Goal: Feedback & Contribution: Contribute content

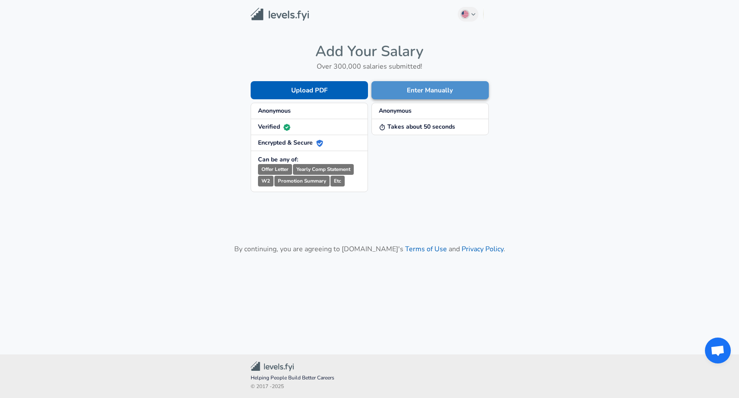
click at [425, 89] on button "Enter Manually" at bounding box center [430, 90] width 117 height 18
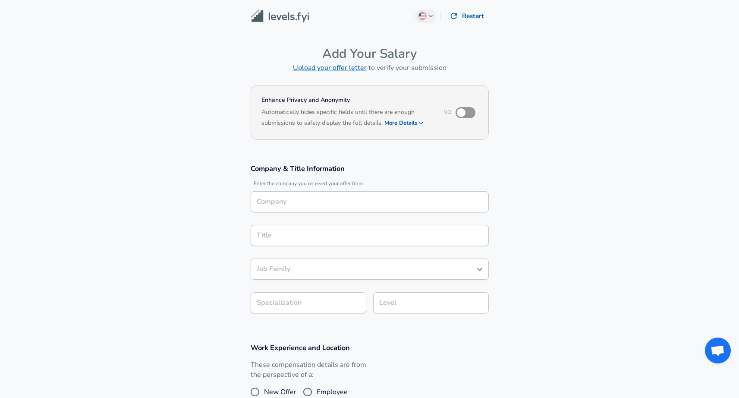
click at [299, 207] on input "Company" at bounding box center [370, 201] width 230 height 13
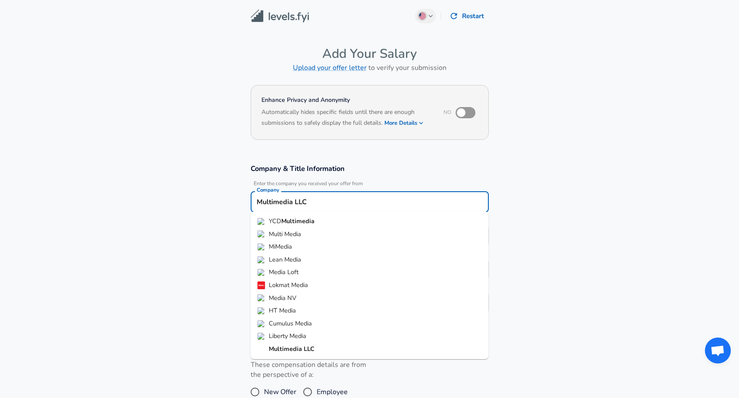
click at [331, 236] on li "Multi Media" at bounding box center [370, 234] width 238 height 13
type input "Multi Media"
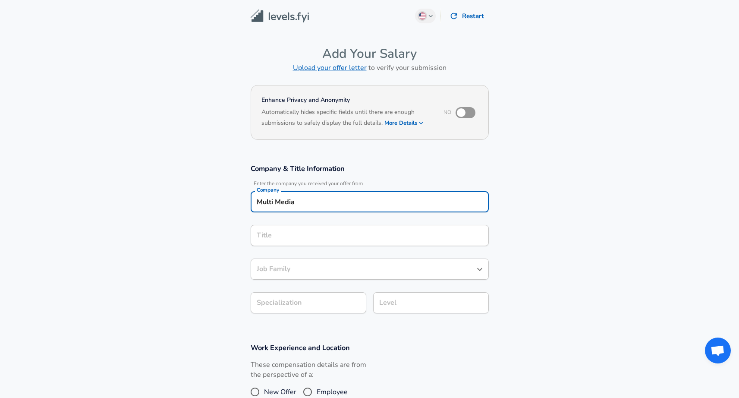
click at [342, 232] on input "Title" at bounding box center [370, 235] width 230 height 13
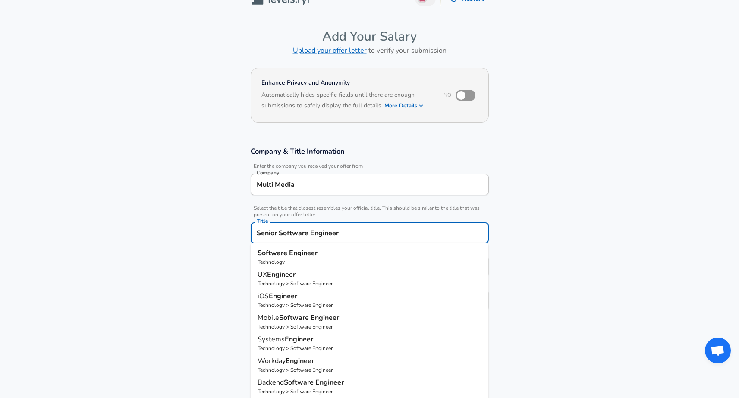
type input "Senior Software Engineer"
click at [538, 291] on section "Company & Title Information Enter the company you received your offer from Comp…" at bounding box center [369, 233] width 739 height 194
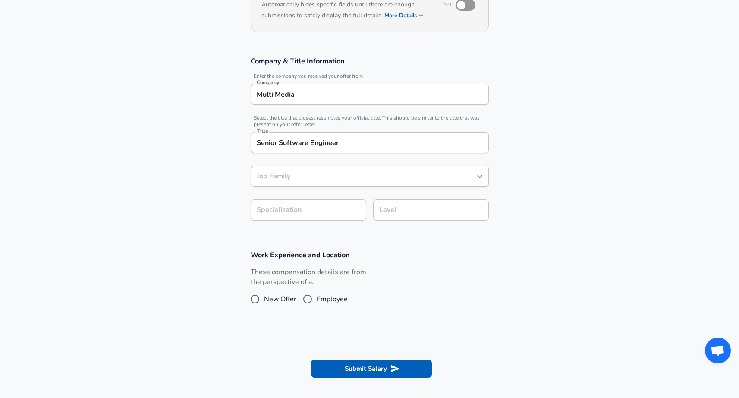
click at [442, 175] on input "Job Family" at bounding box center [363, 176] width 217 height 13
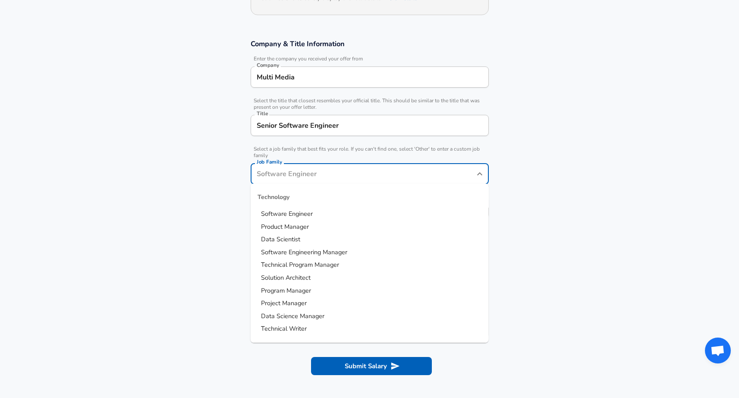
click at [400, 214] on li "Software Engineer" at bounding box center [370, 214] width 238 height 13
type input "Software Engineer"
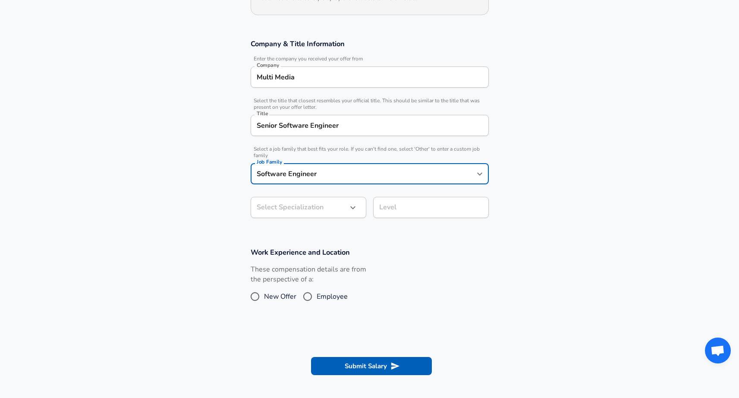
click at [343, 209] on body "English ([GEOGRAPHIC_DATA]) Change Restart Add Your Salary Upload your offer le…" at bounding box center [369, 74] width 739 height 398
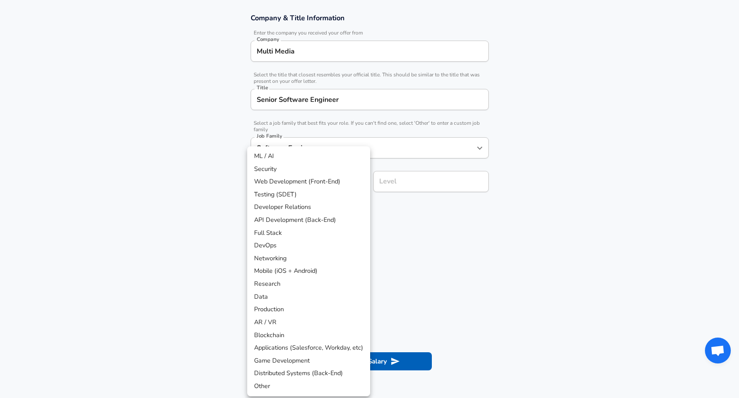
click at [483, 234] on div at bounding box center [369, 199] width 739 height 398
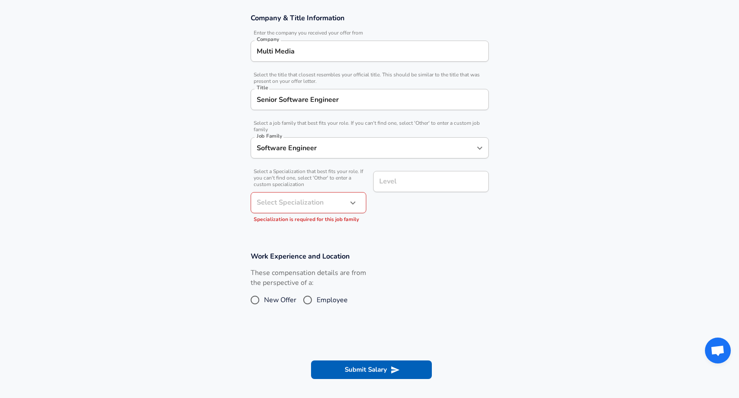
click at [447, 217] on div "Level Level" at bounding box center [427, 195] width 123 height 63
click at [356, 203] on icon "button" at bounding box center [353, 203] width 10 height 10
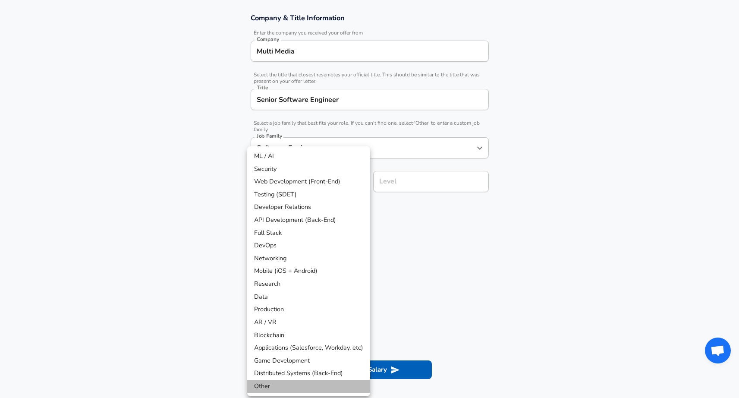
click at [301, 380] on li "Other" at bounding box center [308, 386] width 123 height 13
type input "Other"
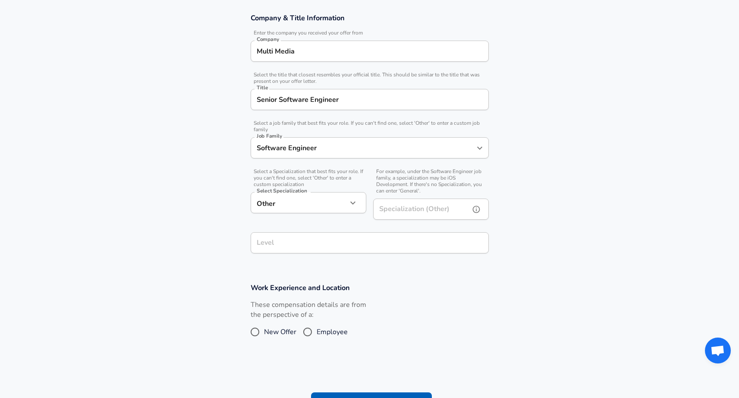
click at [397, 210] on input "Specialization (Other)" at bounding box center [419, 208] width 93 height 21
type input "video"
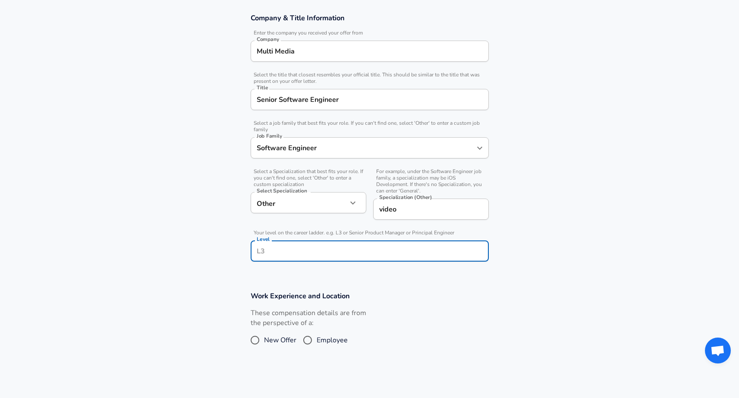
click at [335, 244] on div "Level Level" at bounding box center [370, 251] width 238 height 23
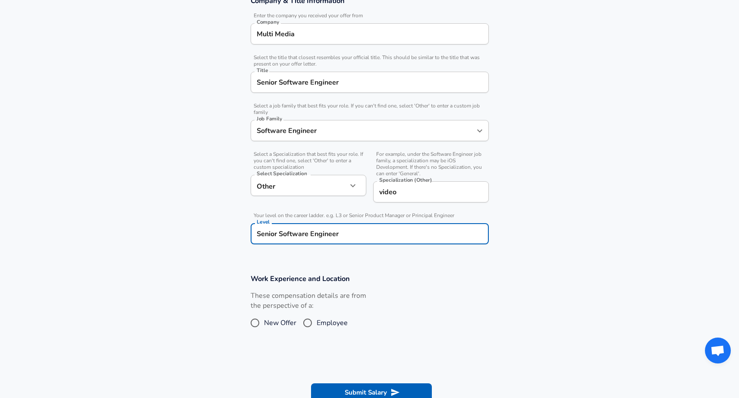
type input "Senior Software Engineer"
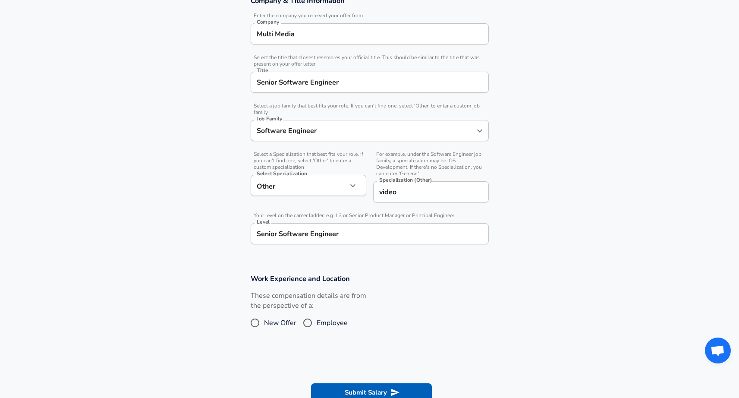
click at [341, 322] on span "Employee" at bounding box center [332, 323] width 31 height 10
click at [317, 322] on input "Employee" at bounding box center [308, 323] width 18 height 14
radio input "true"
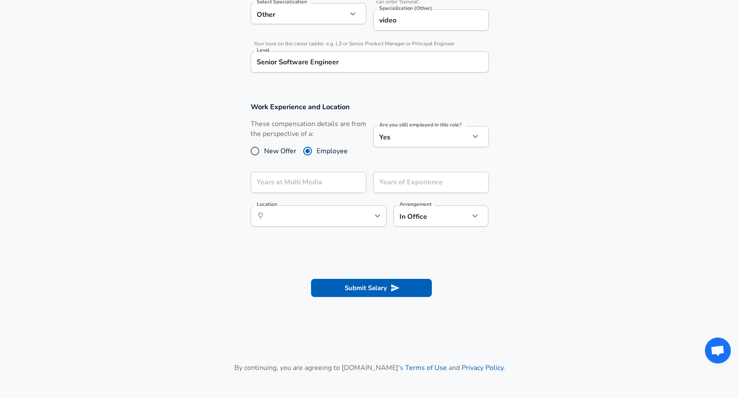
scroll to position [347, 0]
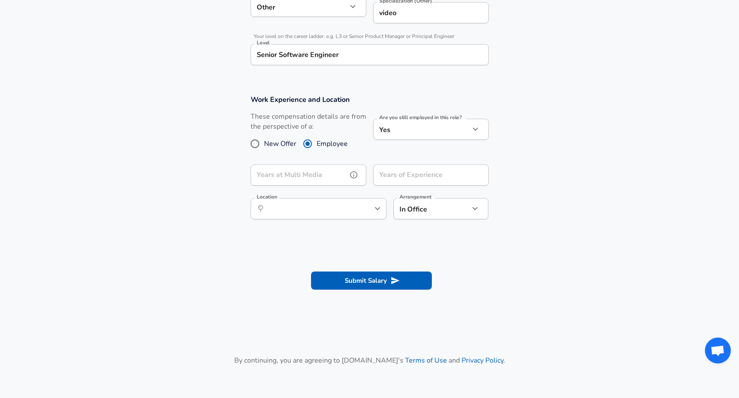
click at [340, 175] on input "Years at Multi Media" at bounding box center [299, 174] width 97 height 21
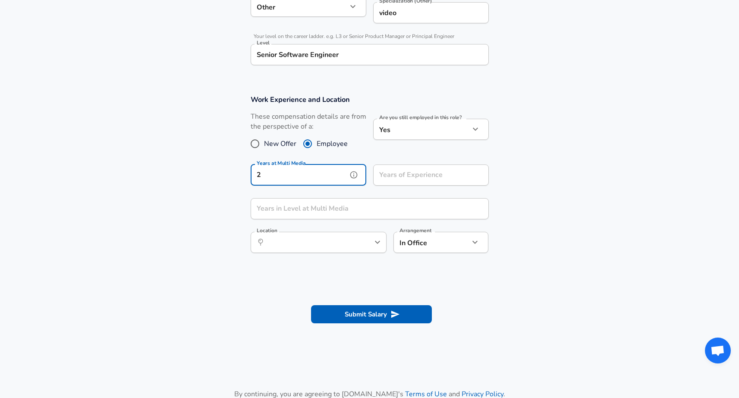
type input "2"
click at [419, 176] on input "Years of Experience" at bounding box center [421, 174] width 97 height 21
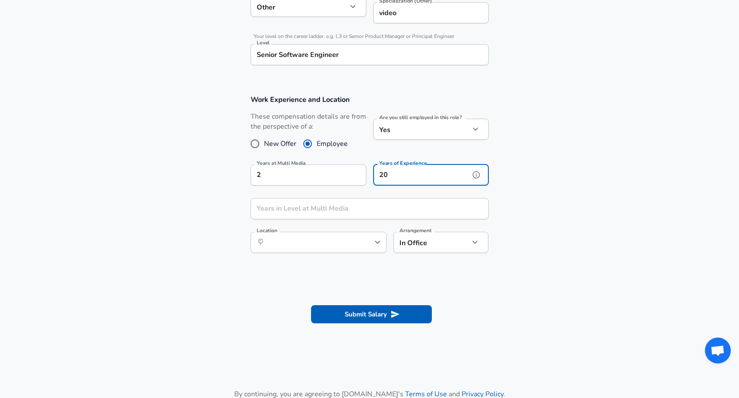
type input "20"
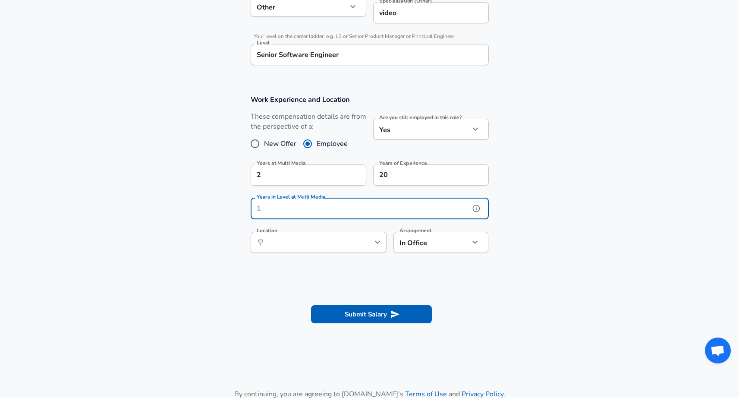
click at [368, 208] on input "Years in Level at Multi Media" at bounding box center [360, 208] width 219 height 21
click at [358, 240] on button "help" at bounding box center [363, 242] width 13 height 13
type input "2"
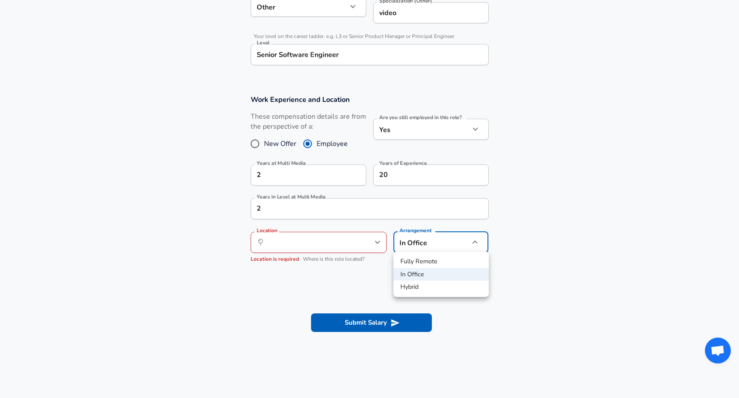
click at [437, 262] on li "Fully Remote" at bounding box center [441, 261] width 95 height 13
type input "remote"
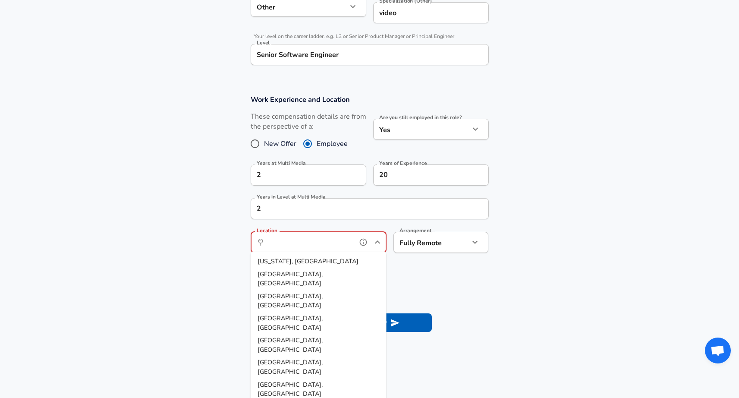
click at [328, 242] on input "Location" at bounding box center [309, 242] width 88 height 13
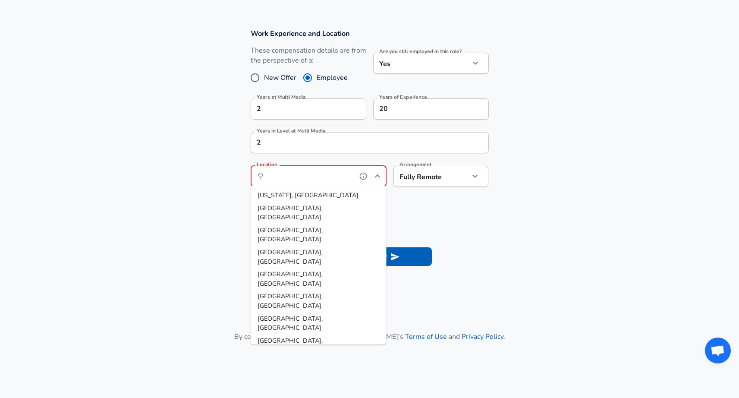
scroll to position [412, 0]
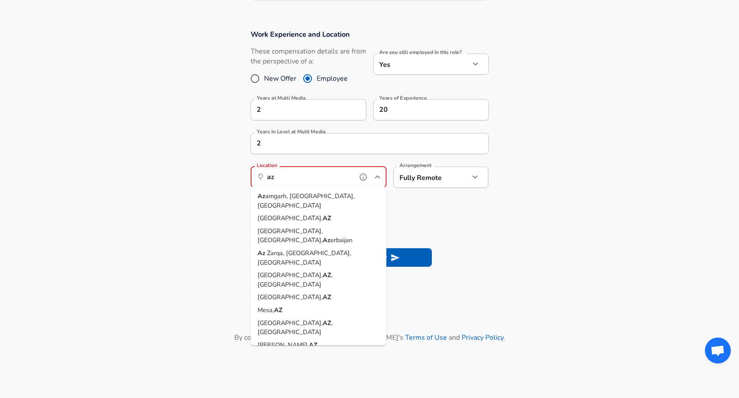
type input "a"
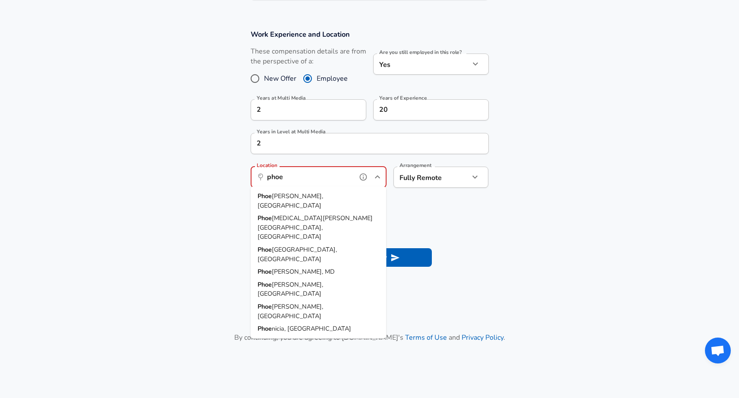
click at [314, 200] on li "Phoe [PERSON_NAME], [GEOGRAPHIC_DATA]" at bounding box center [319, 201] width 136 height 22
type input "[GEOGRAPHIC_DATA], [GEOGRAPHIC_DATA]"
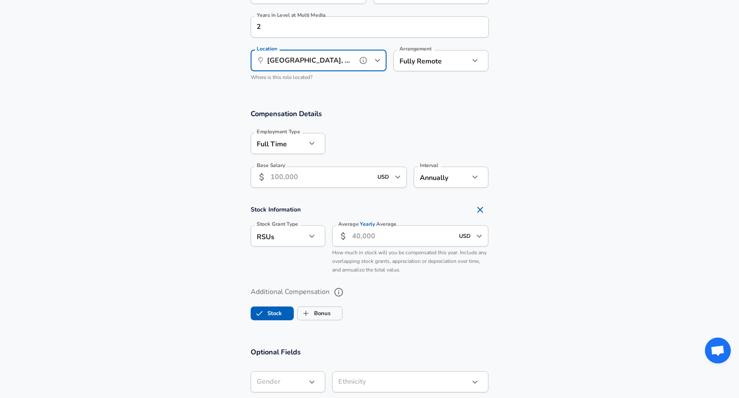
scroll to position [536, 0]
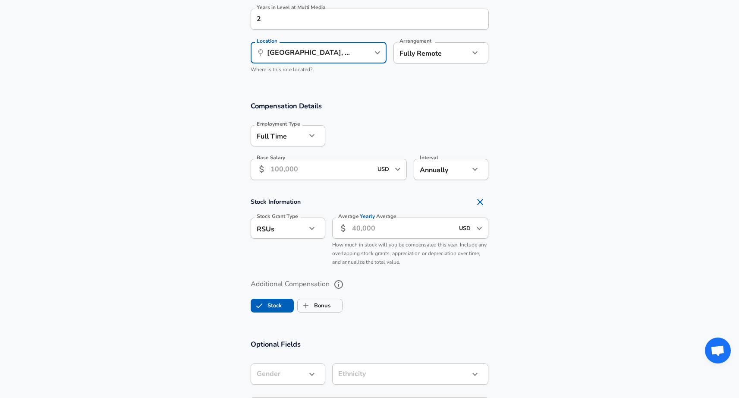
click at [321, 168] on input "Base Salary" at bounding box center [322, 169] width 102 height 21
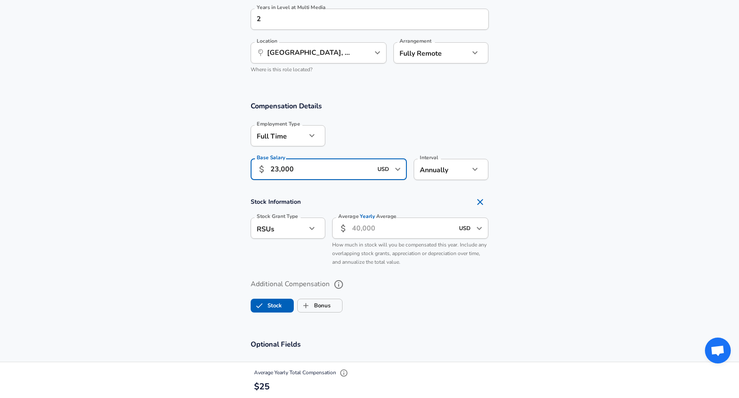
type input "230,000"
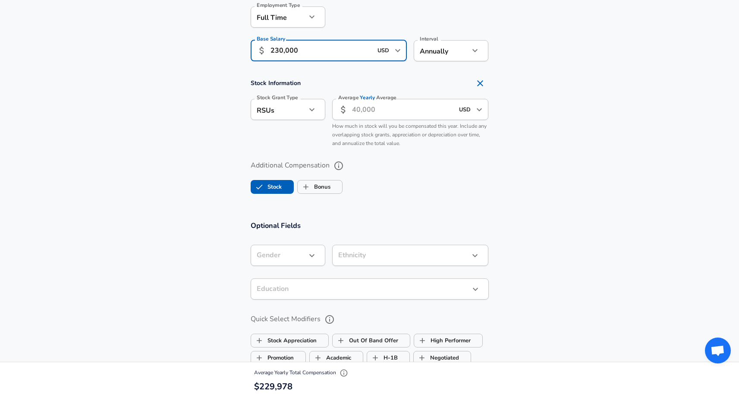
scroll to position [662, 0]
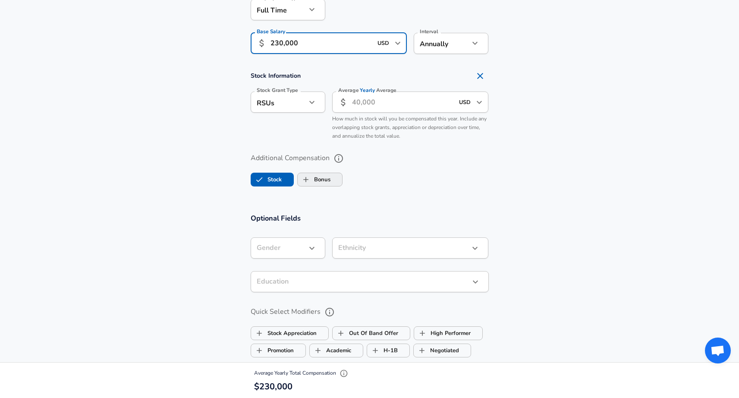
click at [331, 176] on label "Bonus" at bounding box center [314, 179] width 33 height 16
checkbox input "true"
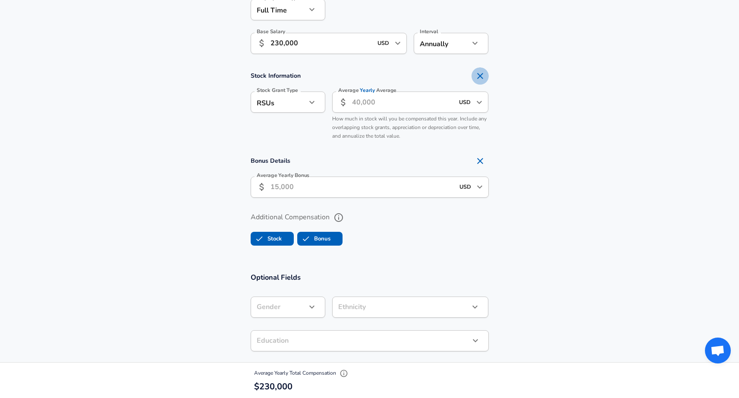
click at [479, 73] on icon "Remove Section" at bounding box center [480, 76] width 6 height 6
checkbox input "false"
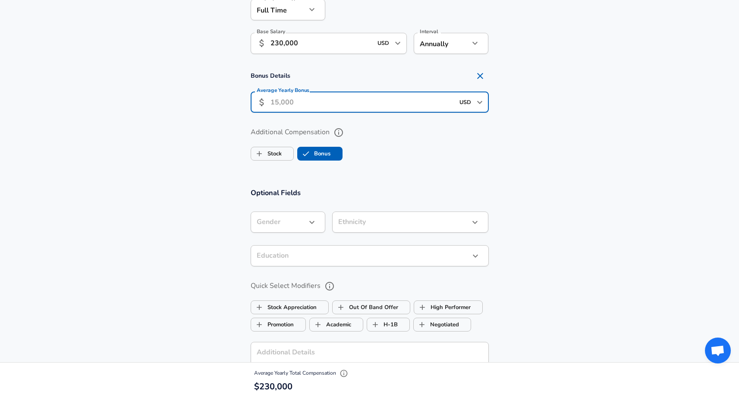
click at [331, 98] on input "Average Yearly Bonus" at bounding box center [363, 101] width 184 height 21
type input "30,000"
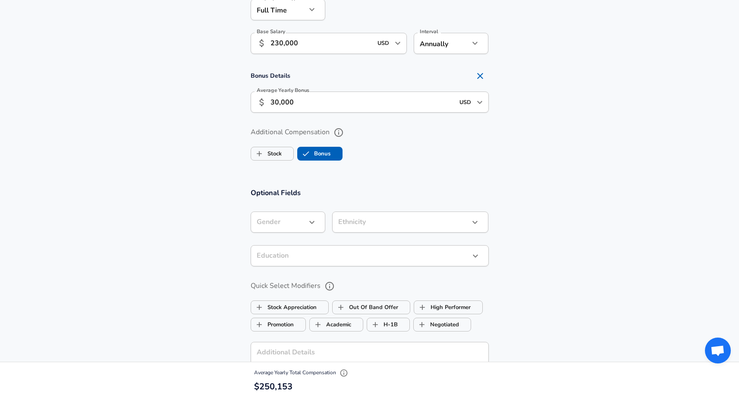
click at [500, 142] on section "Additional Compensation Stock Bonus" at bounding box center [369, 141] width 739 height 46
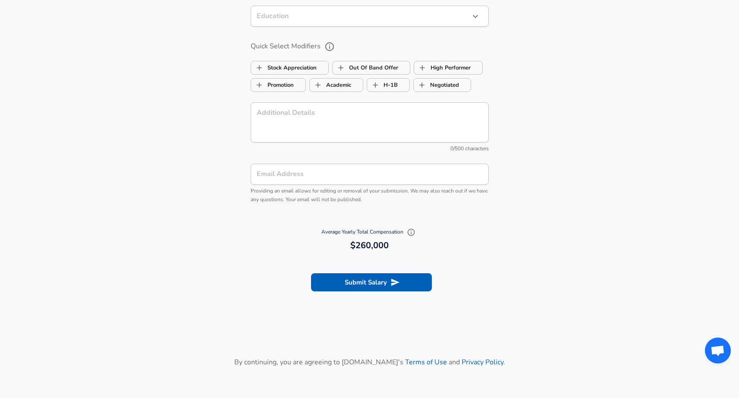
scroll to position [939, 0]
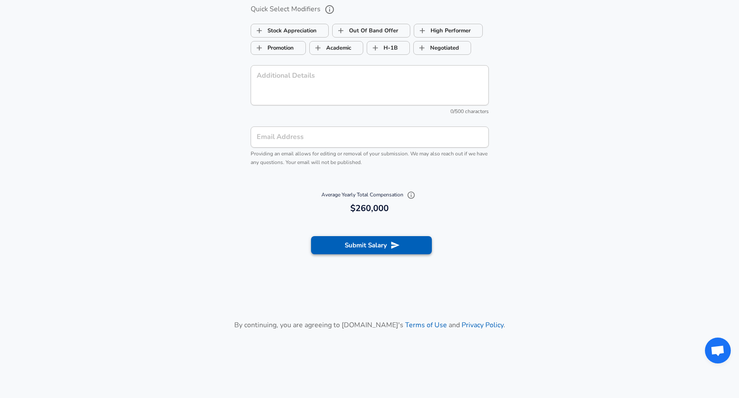
click at [381, 241] on button "Submit Salary" at bounding box center [371, 245] width 121 height 18
